Goal: Information Seeking & Learning: Learn about a topic

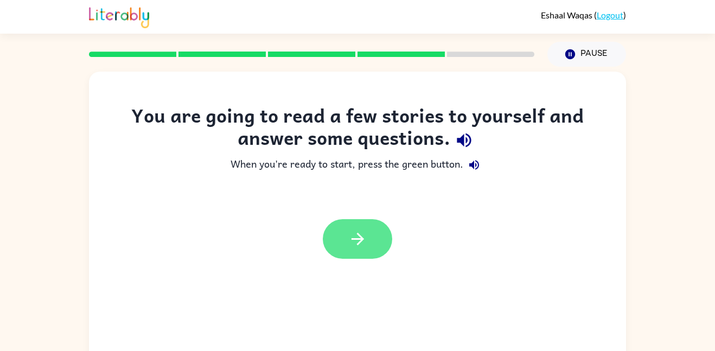
click at [371, 233] on button "button" at bounding box center [357, 239] width 69 height 40
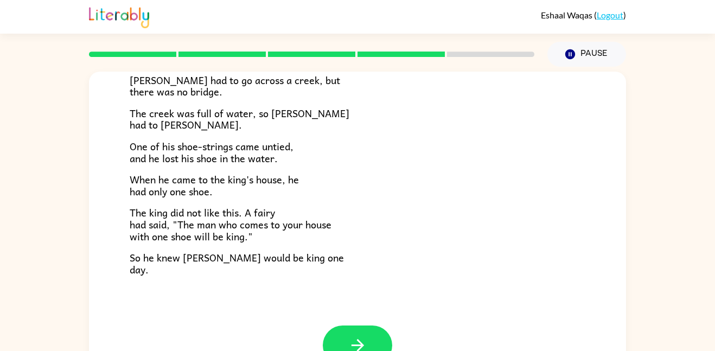
scroll to position [30, 0]
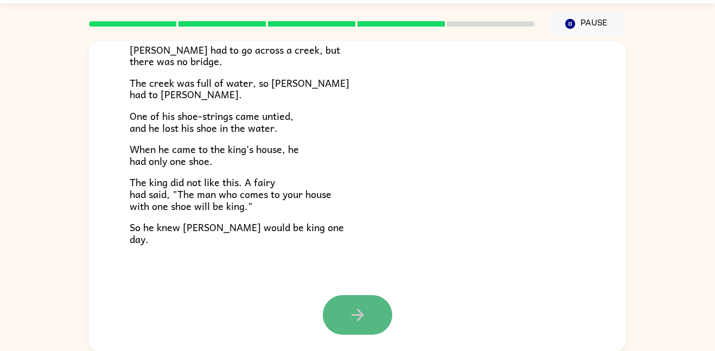
click at [349, 315] on icon "button" at bounding box center [358, 315] width 19 height 19
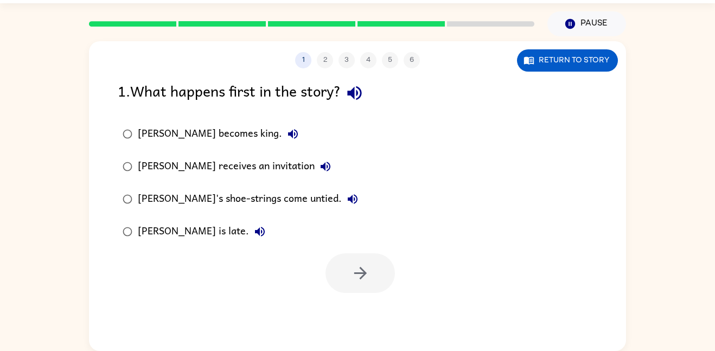
scroll to position [0, 0]
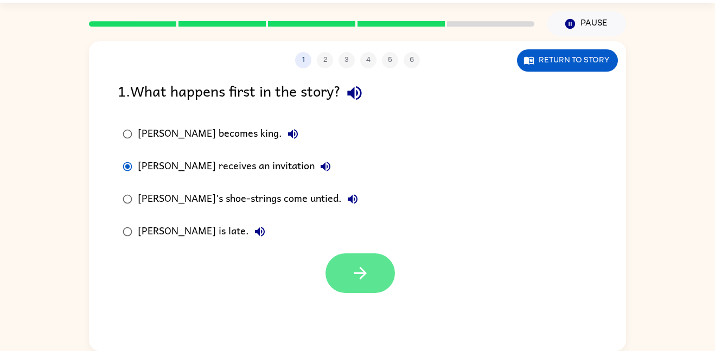
click at [362, 282] on icon "button" at bounding box center [360, 273] width 19 height 19
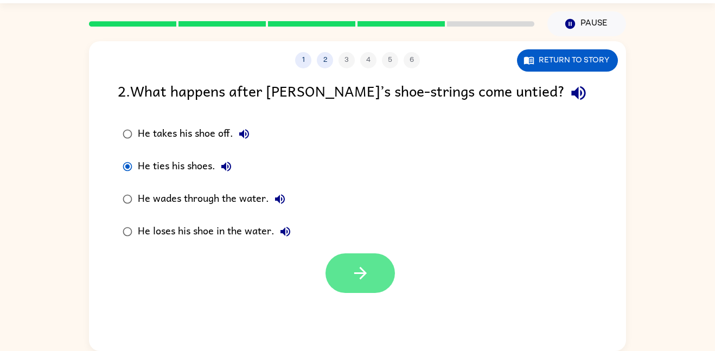
click at [353, 278] on icon "button" at bounding box center [360, 273] width 19 height 19
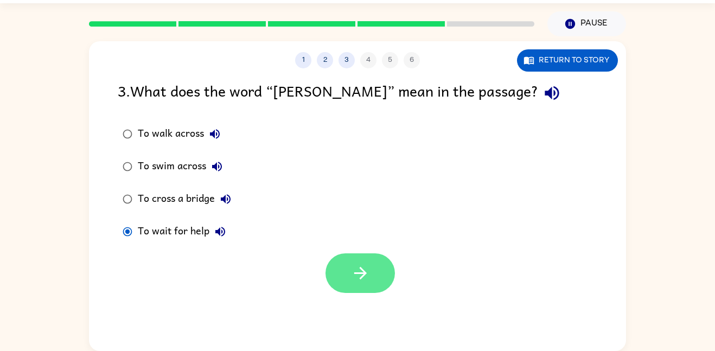
click at [353, 283] on button "button" at bounding box center [360, 274] width 69 height 40
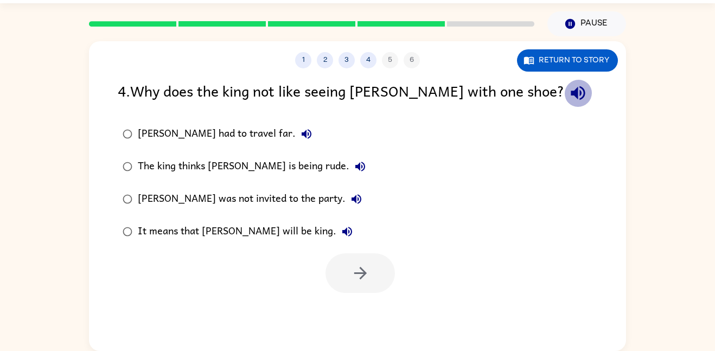
click at [569, 91] on icon "button" at bounding box center [578, 93] width 19 height 19
click at [300, 138] on icon "button" at bounding box center [306, 134] width 13 height 13
click at [354, 164] on icon "button" at bounding box center [360, 166] width 13 height 13
click at [350, 203] on icon "button" at bounding box center [356, 199] width 13 height 13
click at [337, 232] on button "It means that [PERSON_NAME] will be king." at bounding box center [348, 232] width 22 height 22
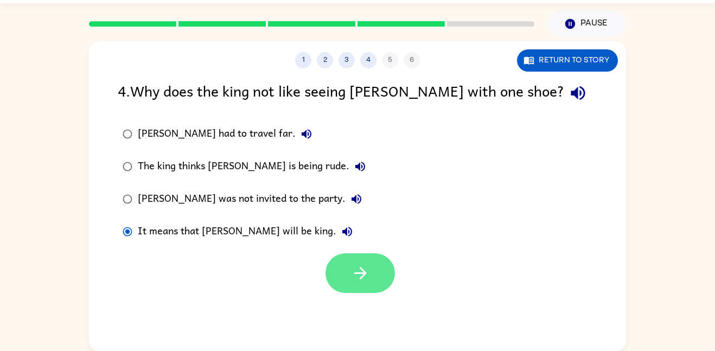
click at [336, 275] on button "button" at bounding box center [360, 274] width 69 height 40
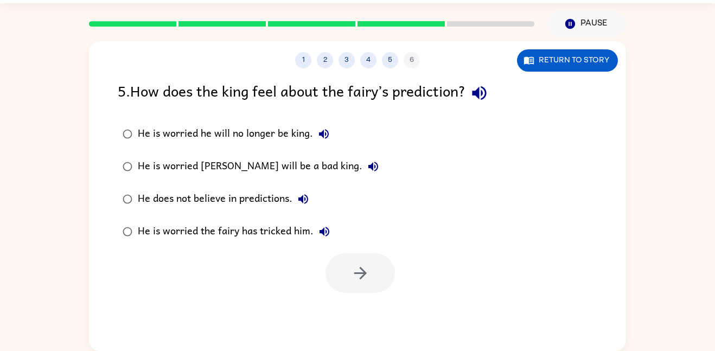
click at [487, 92] on icon "button" at bounding box center [479, 93] width 19 height 19
click at [324, 137] on icon "button" at bounding box center [324, 134] width 13 height 13
click at [319, 138] on icon "button" at bounding box center [324, 134] width 13 height 13
click at [321, 134] on icon "button" at bounding box center [324, 134] width 10 height 10
click at [321, 147] on label "He is worried he will no longer be king." at bounding box center [251, 134] width 278 height 33
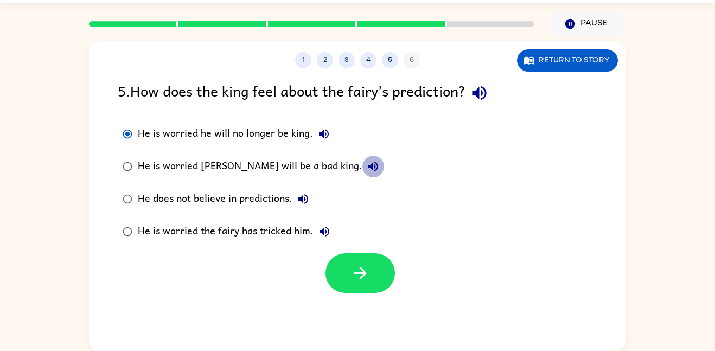
click at [367, 169] on icon "button" at bounding box center [373, 166] width 13 height 13
click at [367, 170] on icon "button" at bounding box center [373, 166] width 13 height 13
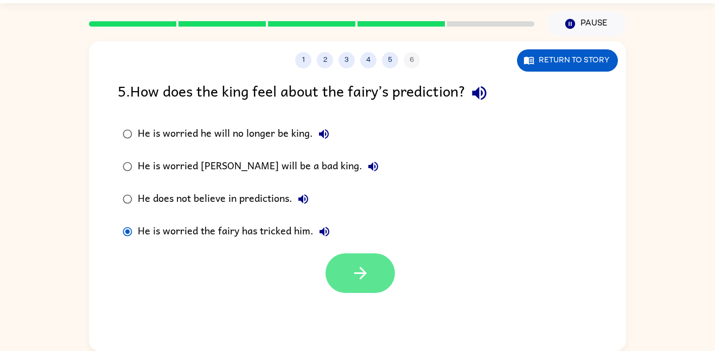
click at [344, 283] on button "button" at bounding box center [360, 274] width 69 height 40
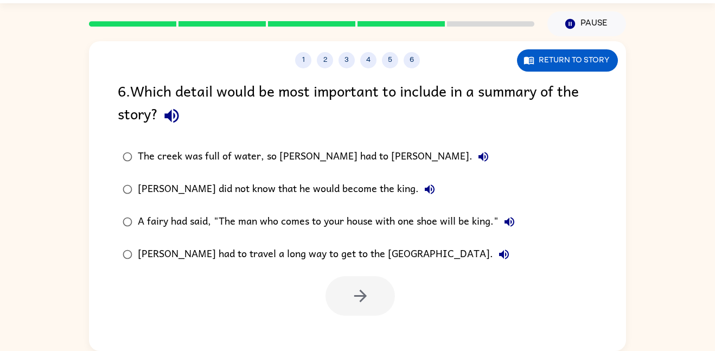
click at [178, 120] on icon "button" at bounding box center [171, 116] width 14 height 14
click at [473, 156] on button "The creek was full of water, so [PERSON_NAME] had to [PERSON_NAME]." at bounding box center [484, 157] width 22 height 22
click at [423, 192] on icon "button" at bounding box center [429, 189] width 13 height 13
click at [505, 225] on icon "button" at bounding box center [509, 222] width 13 height 13
click at [498, 252] on icon "button" at bounding box center [504, 254] width 13 height 13
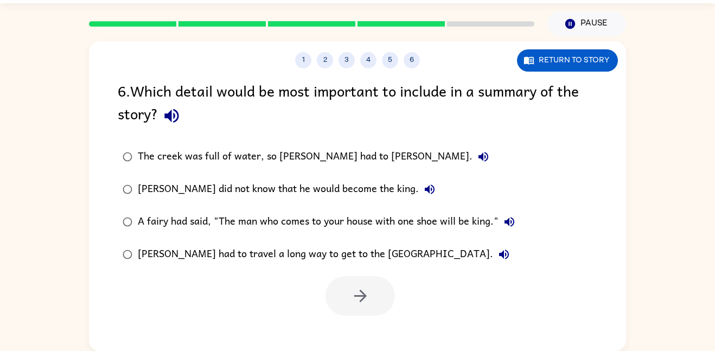
click at [493, 244] on button "[PERSON_NAME] had to travel a long way to get to the [GEOGRAPHIC_DATA]." at bounding box center [504, 255] width 22 height 22
click at [283, 225] on div "A fairy had said, "The man who comes to your house with one shoe will be king."" at bounding box center [329, 222] width 383 height 22
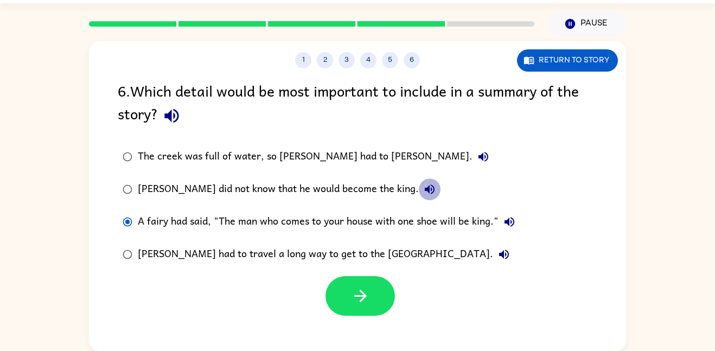
click at [425, 188] on icon "button" at bounding box center [430, 190] width 10 height 10
click at [479, 156] on icon "button" at bounding box center [484, 157] width 10 height 10
click at [511, 230] on button "A fairy had said, "The man who comes to your house with one shoe will be king."" at bounding box center [510, 222] width 22 height 22
click at [385, 245] on div "[PERSON_NAME] had to travel a long way to get to the [GEOGRAPHIC_DATA]." at bounding box center [326, 255] width 377 height 22
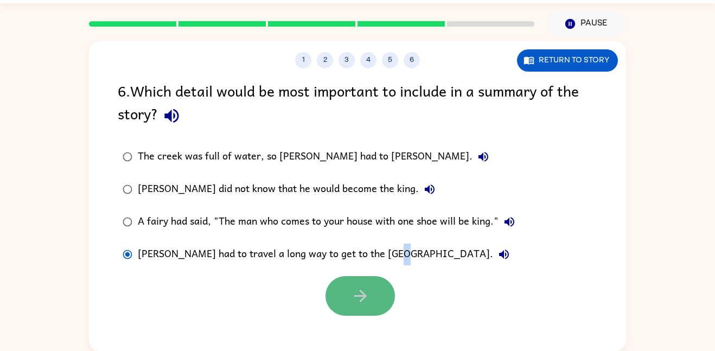
click at [387, 305] on button "button" at bounding box center [360, 296] width 69 height 40
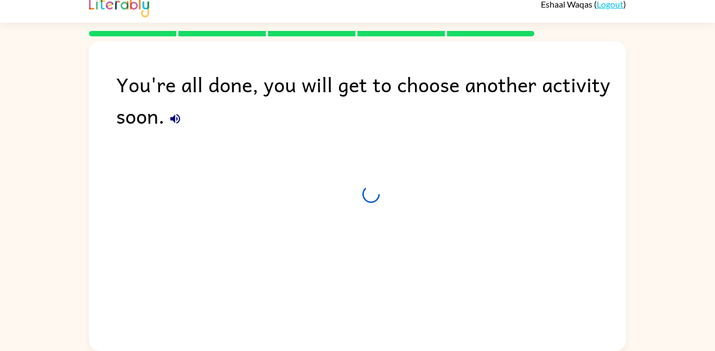
scroll to position [11, 0]
